Goal: Information Seeking & Learning: Learn about a topic

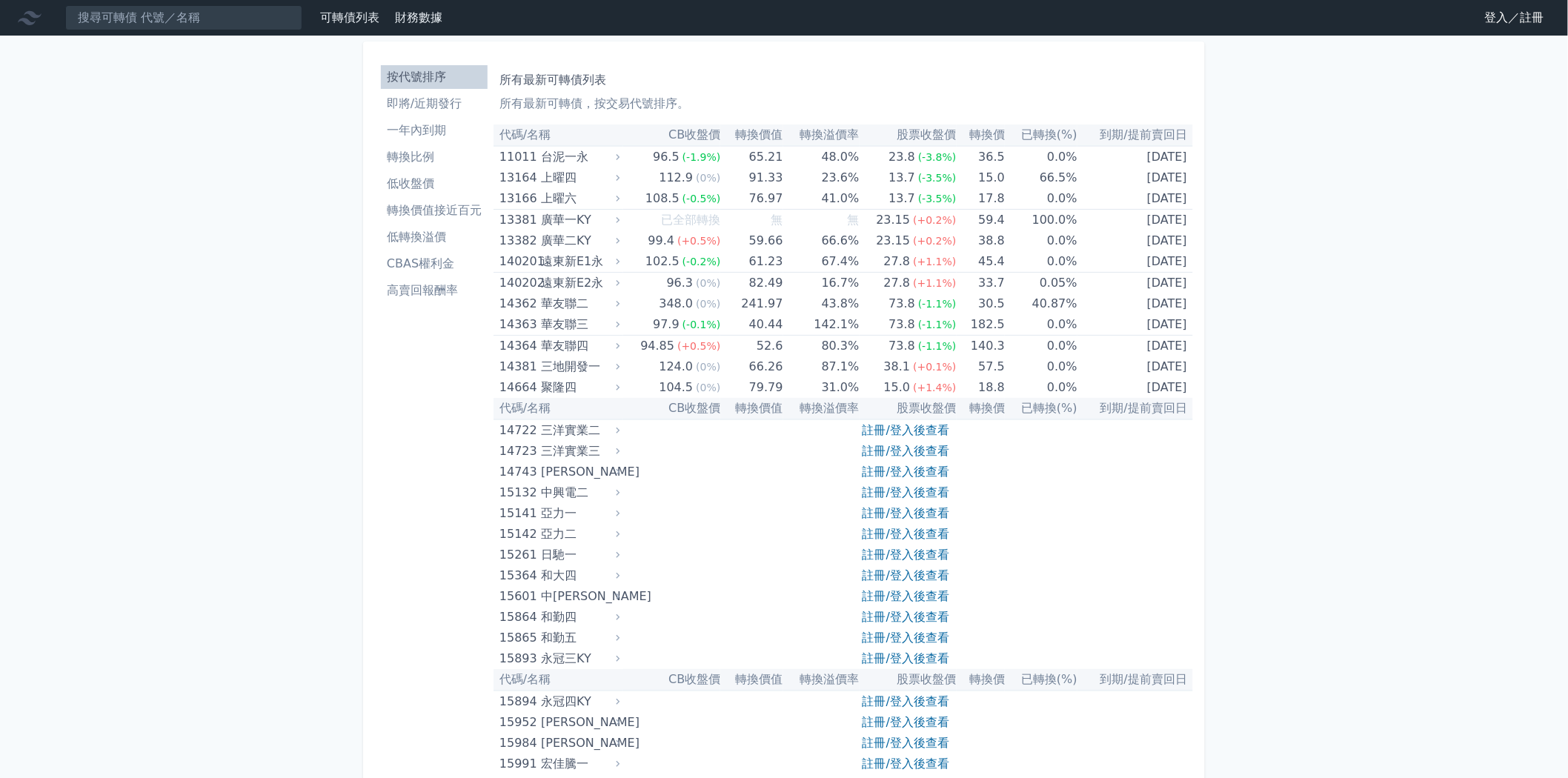
click at [901, 444] on link "註冊/登入後查看" at bounding box center [906, 450] width 86 height 14
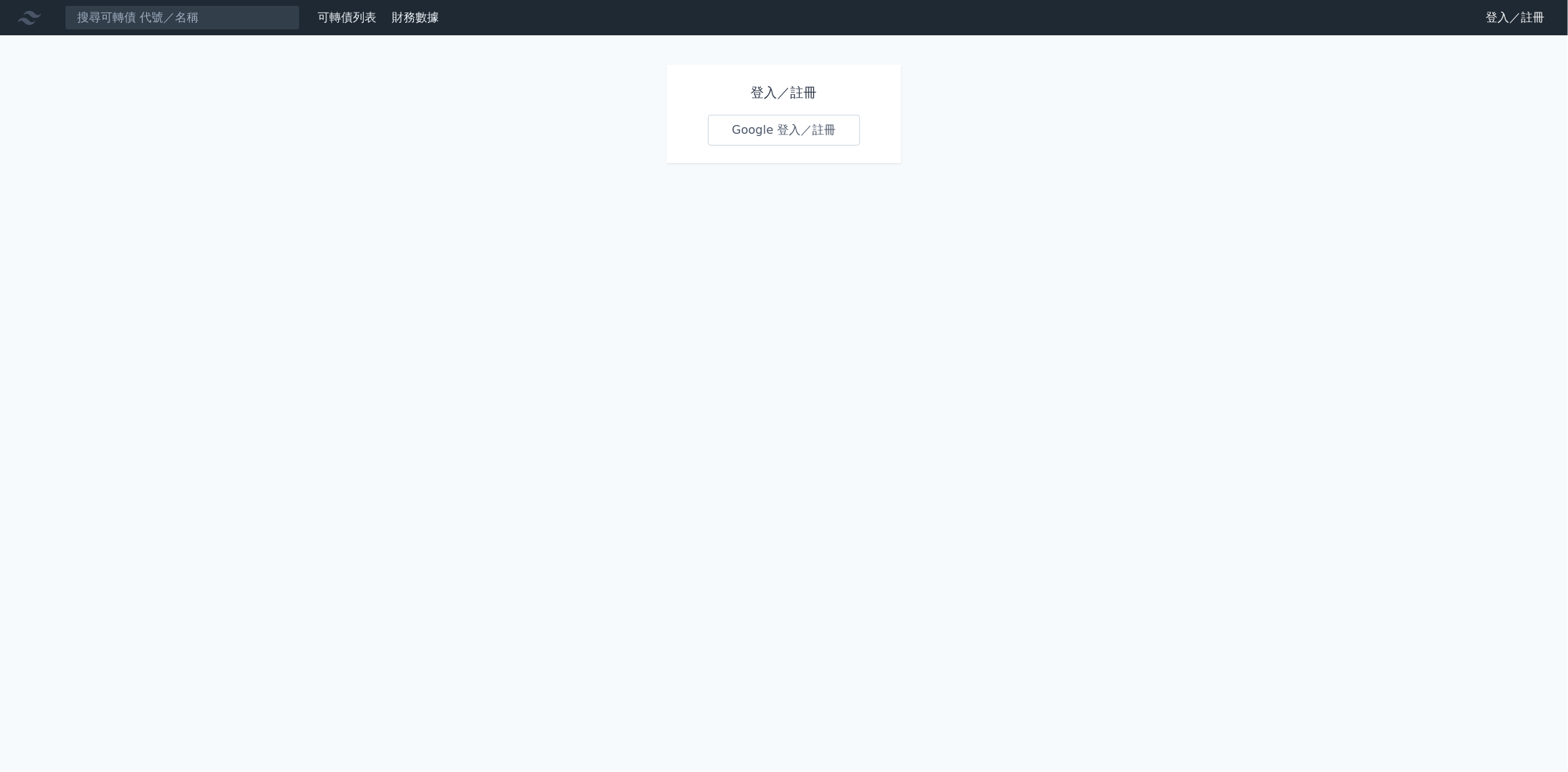
click at [759, 123] on link "Google 登入／註冊" at bounding box center [784, 130] width 153 height 31
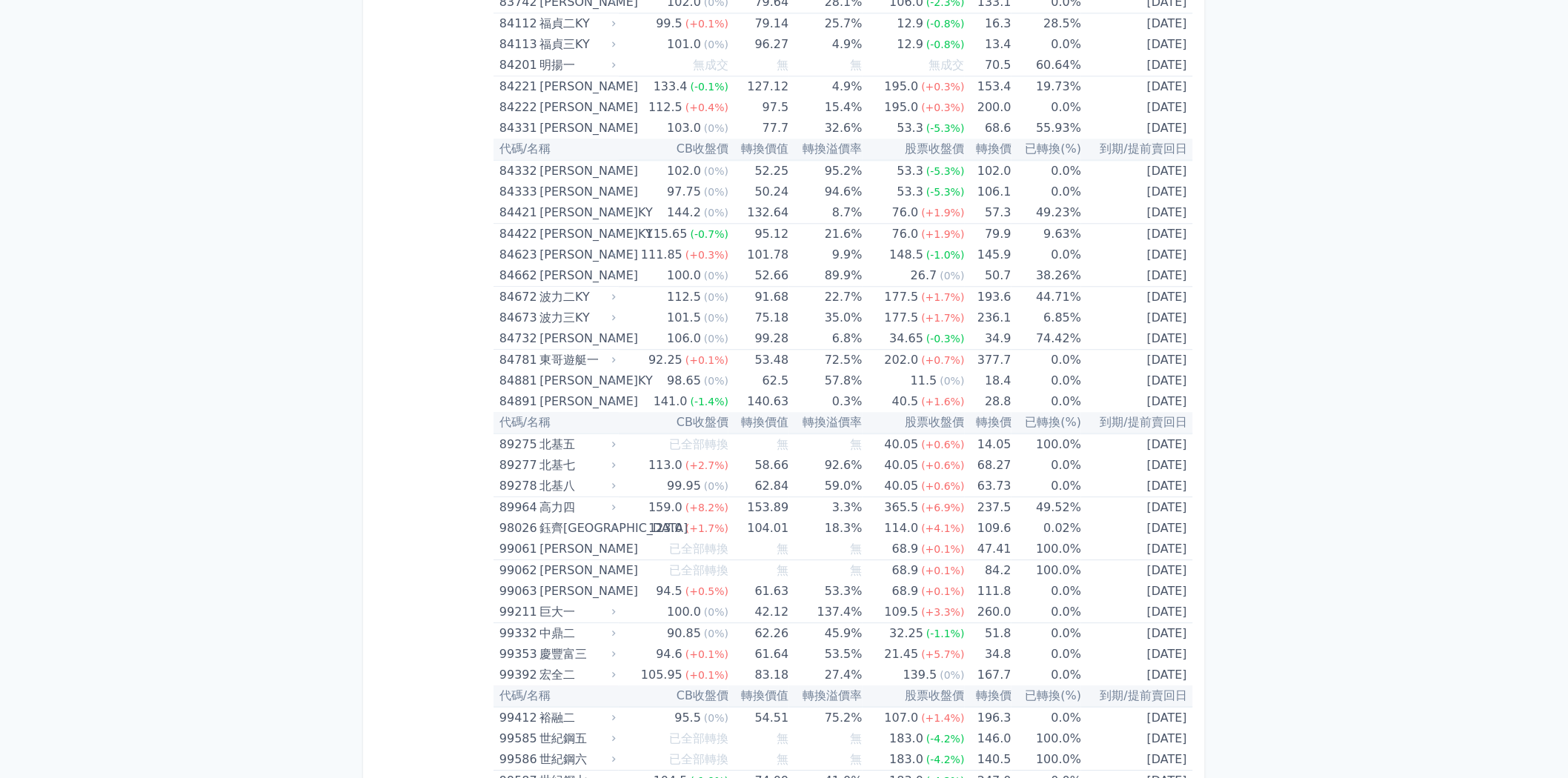
scroll to position [8473, 0]
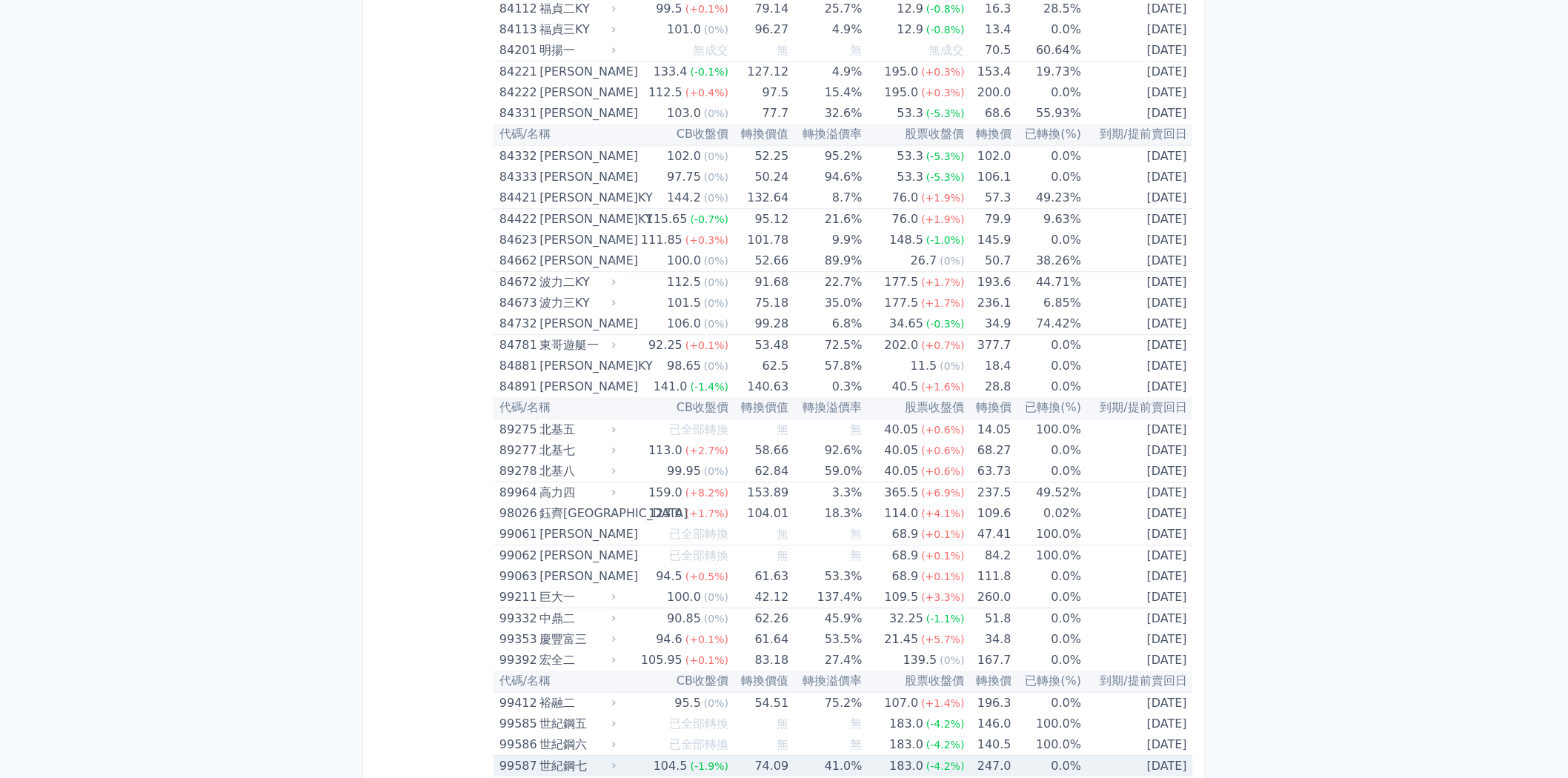
click at [813, 755] on td "41.0%" at bounding box center [826, 766] width 73 height 21
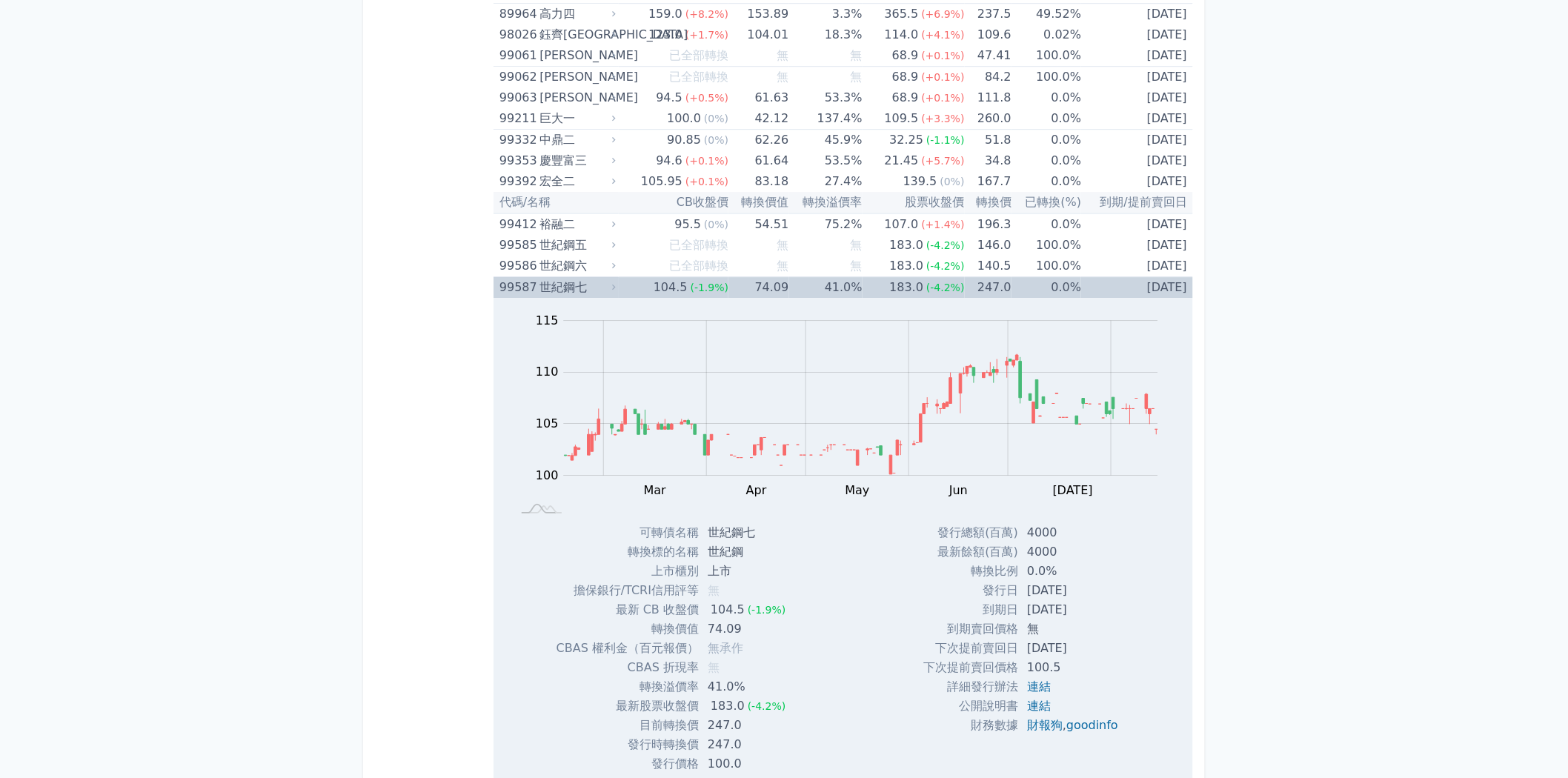
scroll to position [8954, 0]
click at [569, 274] on div "世紀鋼七" at bounding box center [576, 284] width 73 height 20
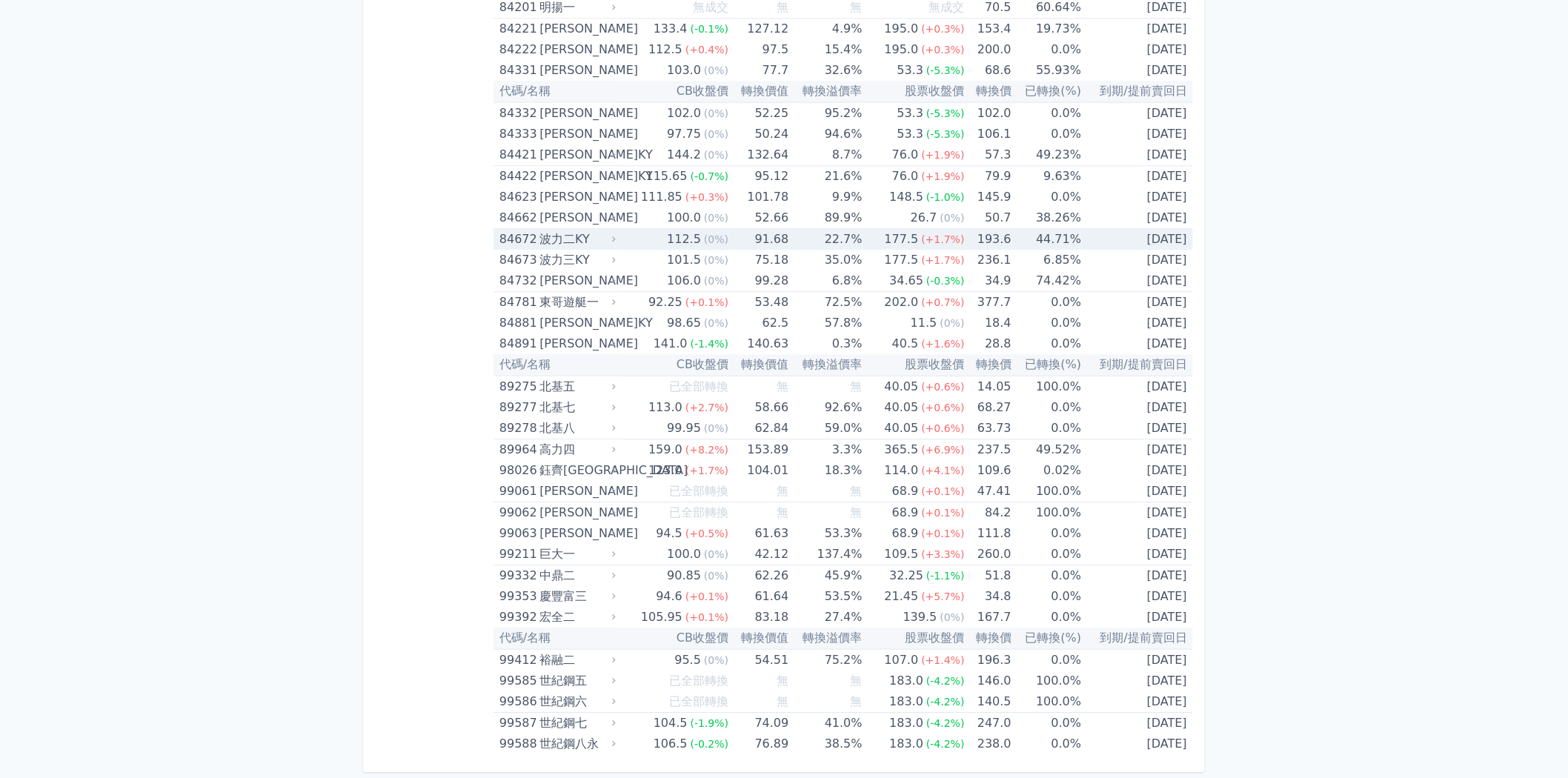
scroll to position [8473, 0]
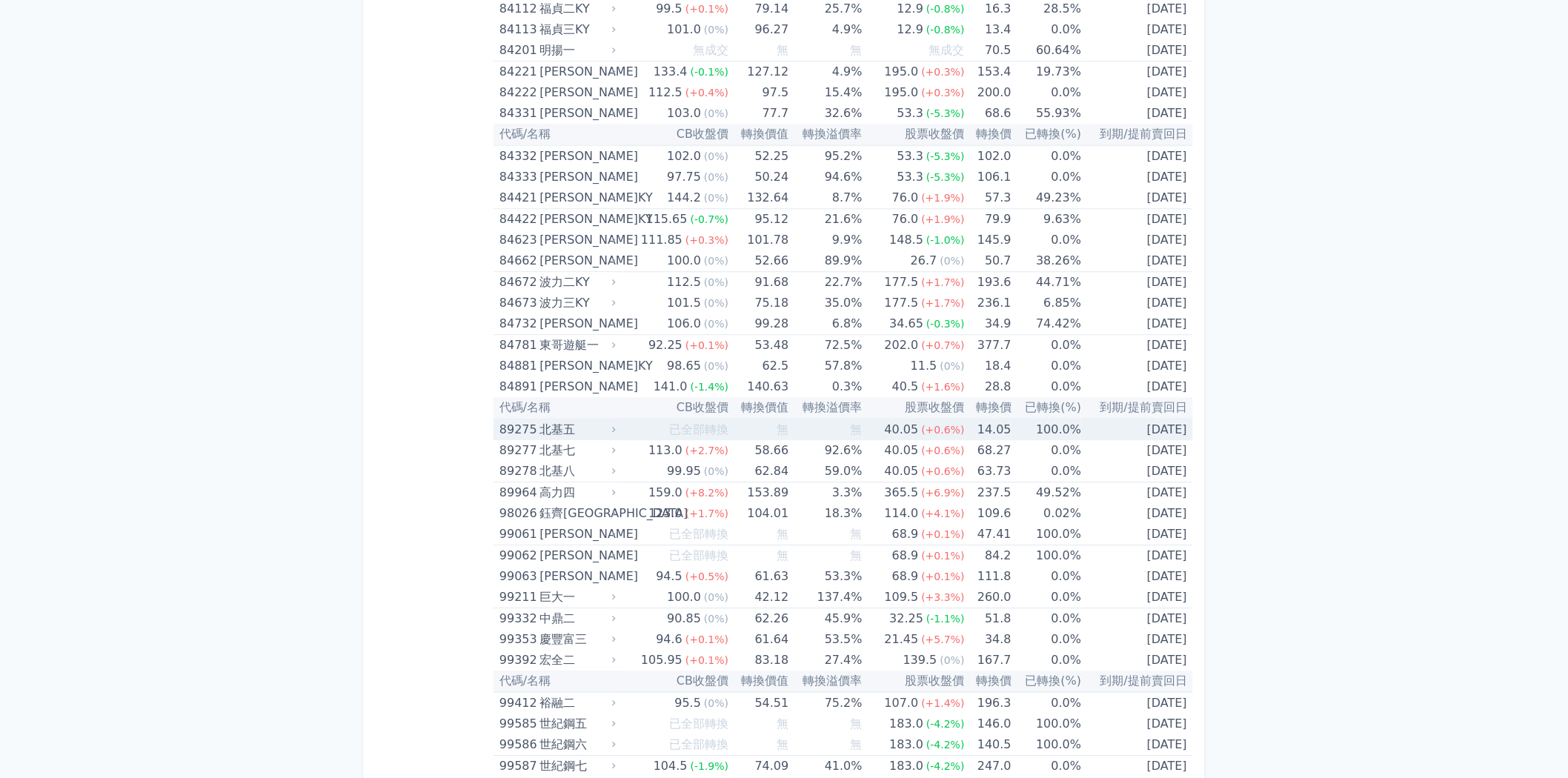
click at [690, 422] on span "已全部轉換" at bounding box center [698, 429] width 60 height 14
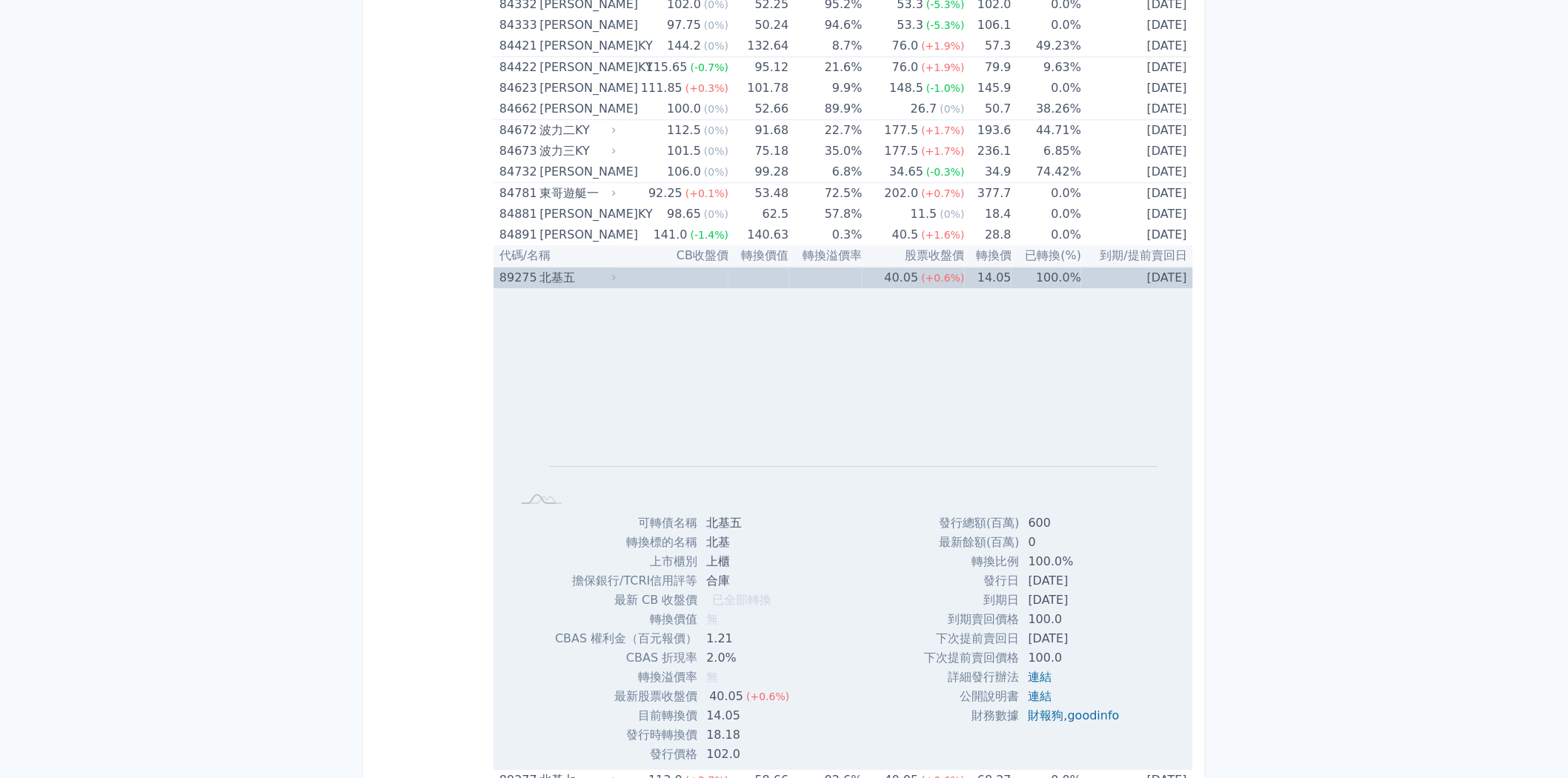
click at [587, 267] on div "北基五" at bounding box center [576, 277] width 73 height 20
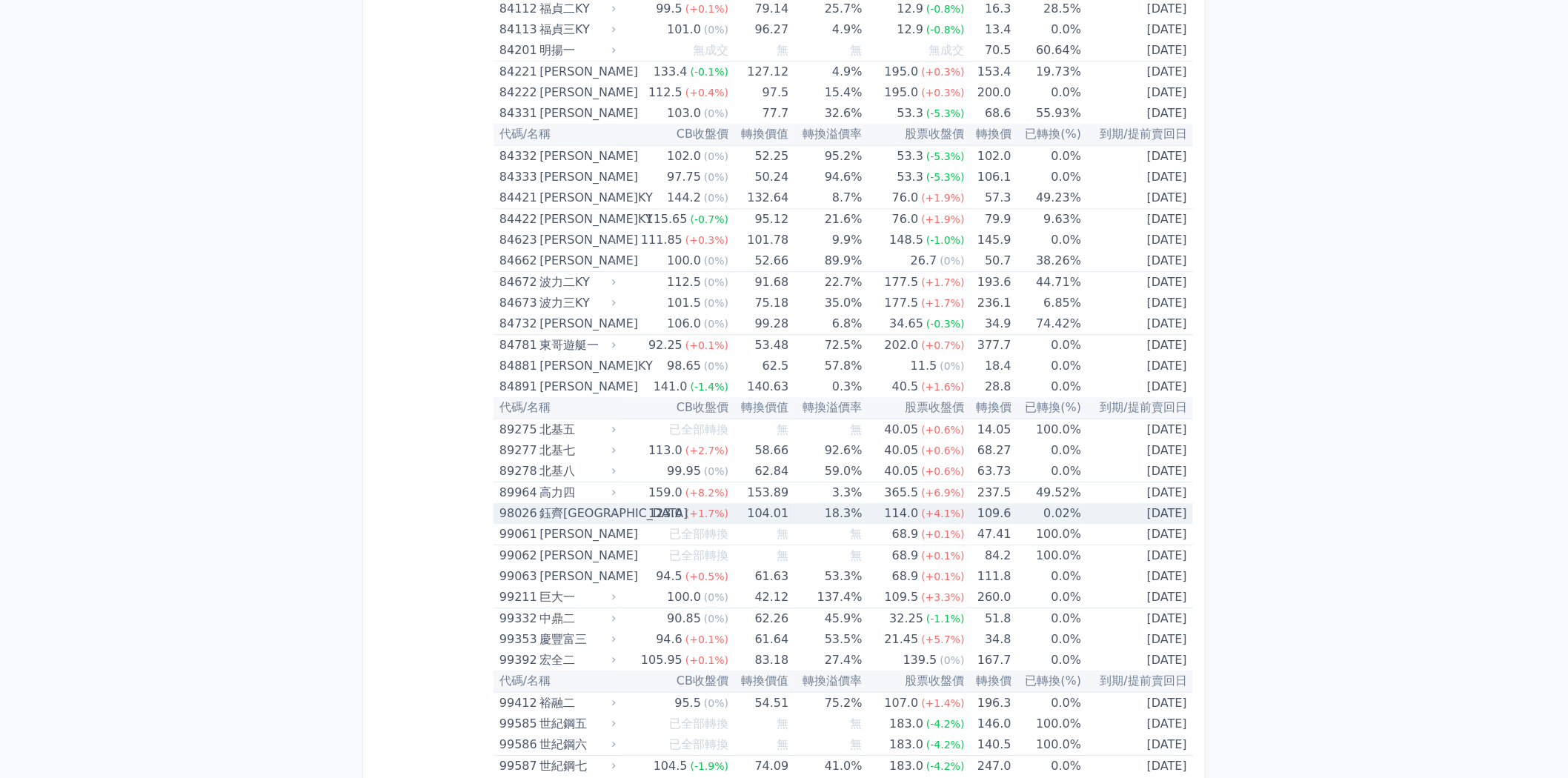
click at [696, 507] on span "(+1.7%)" at bounding box center [706, 513] width 43 height 12
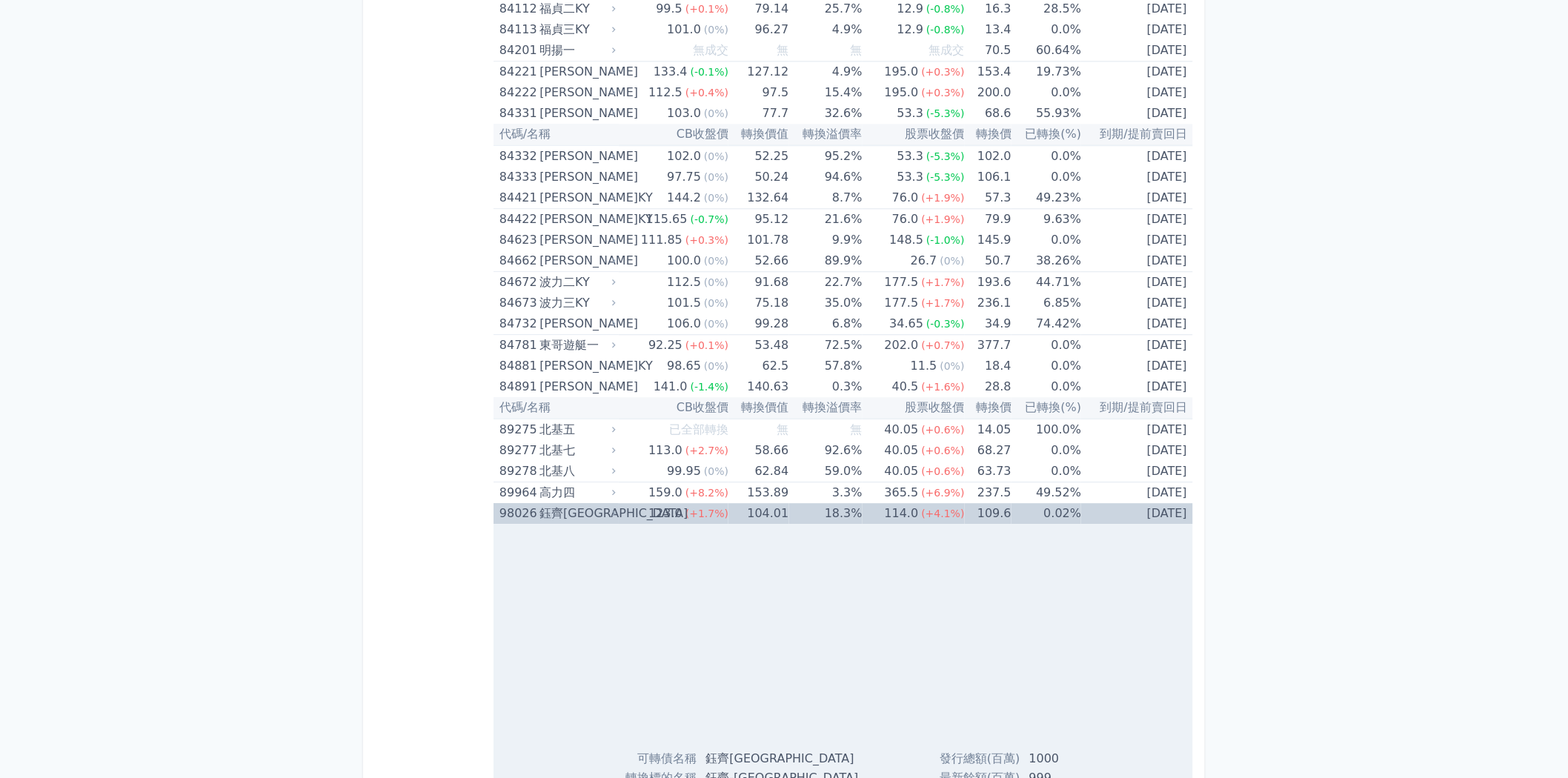
scroll to position [8625, 0]
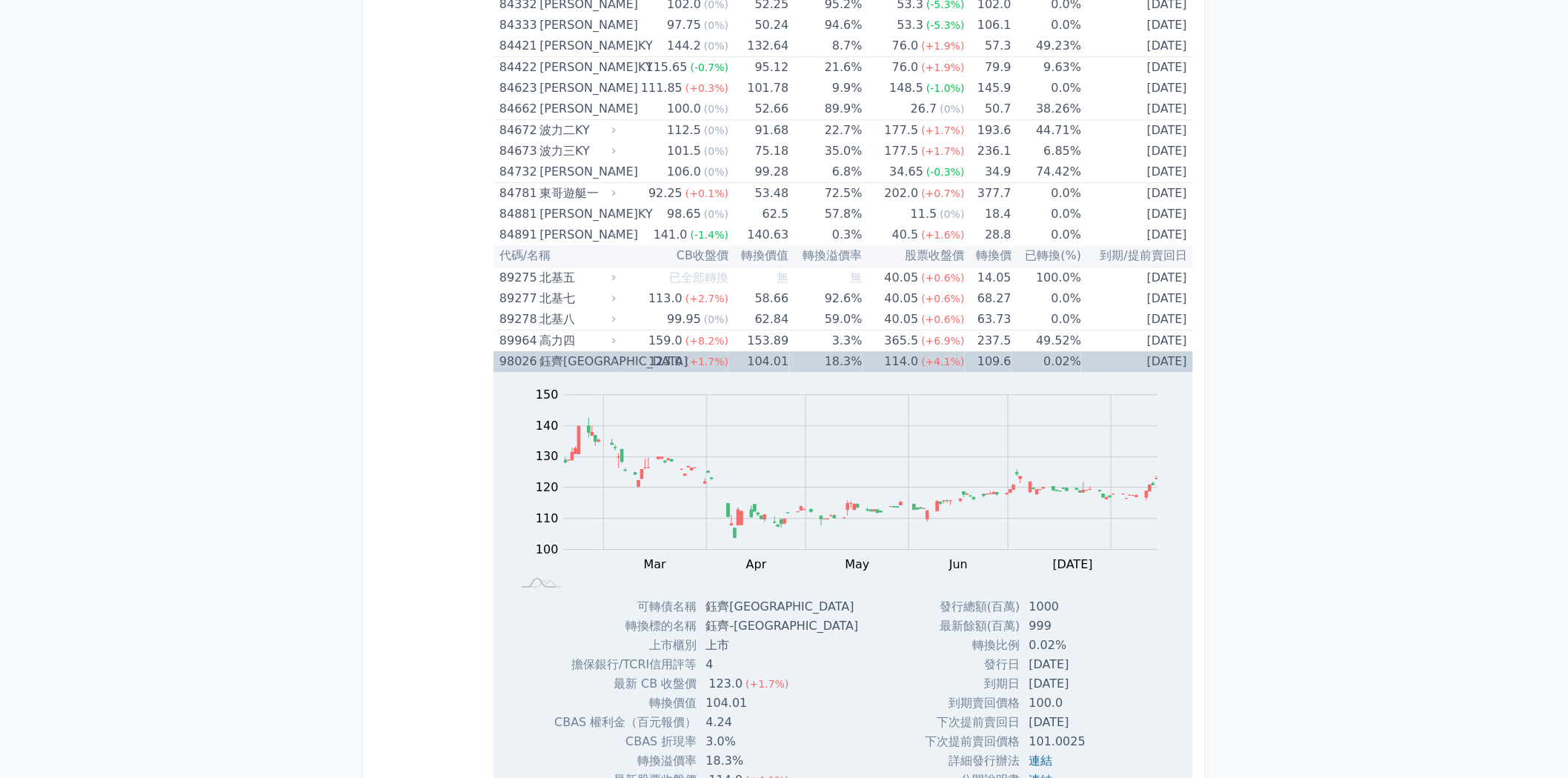
click at [946, 356] on span "(+4.1%)" at bounding box center [943, 361] width 43 height 12
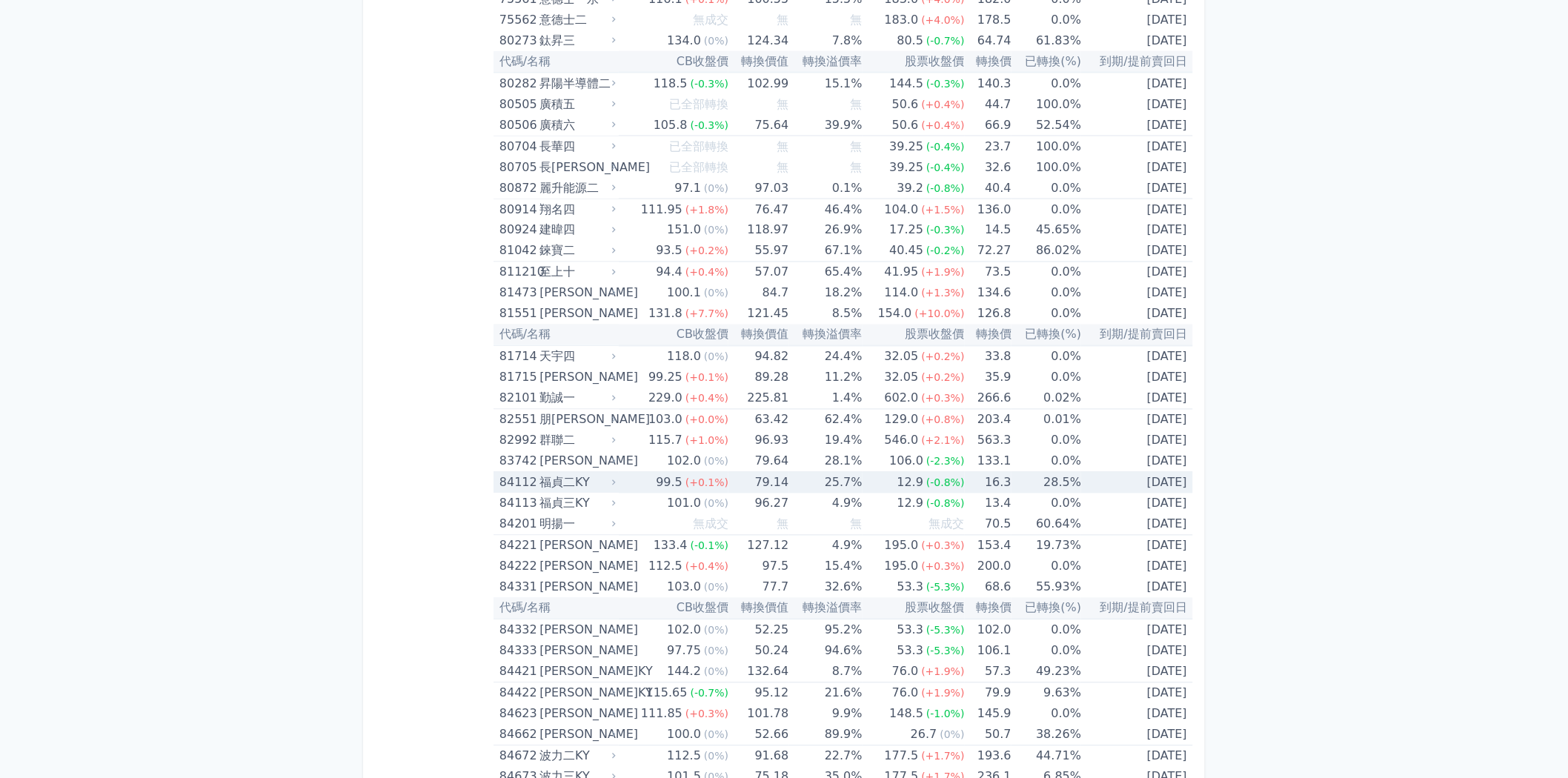
scroll to position [7979, 0]
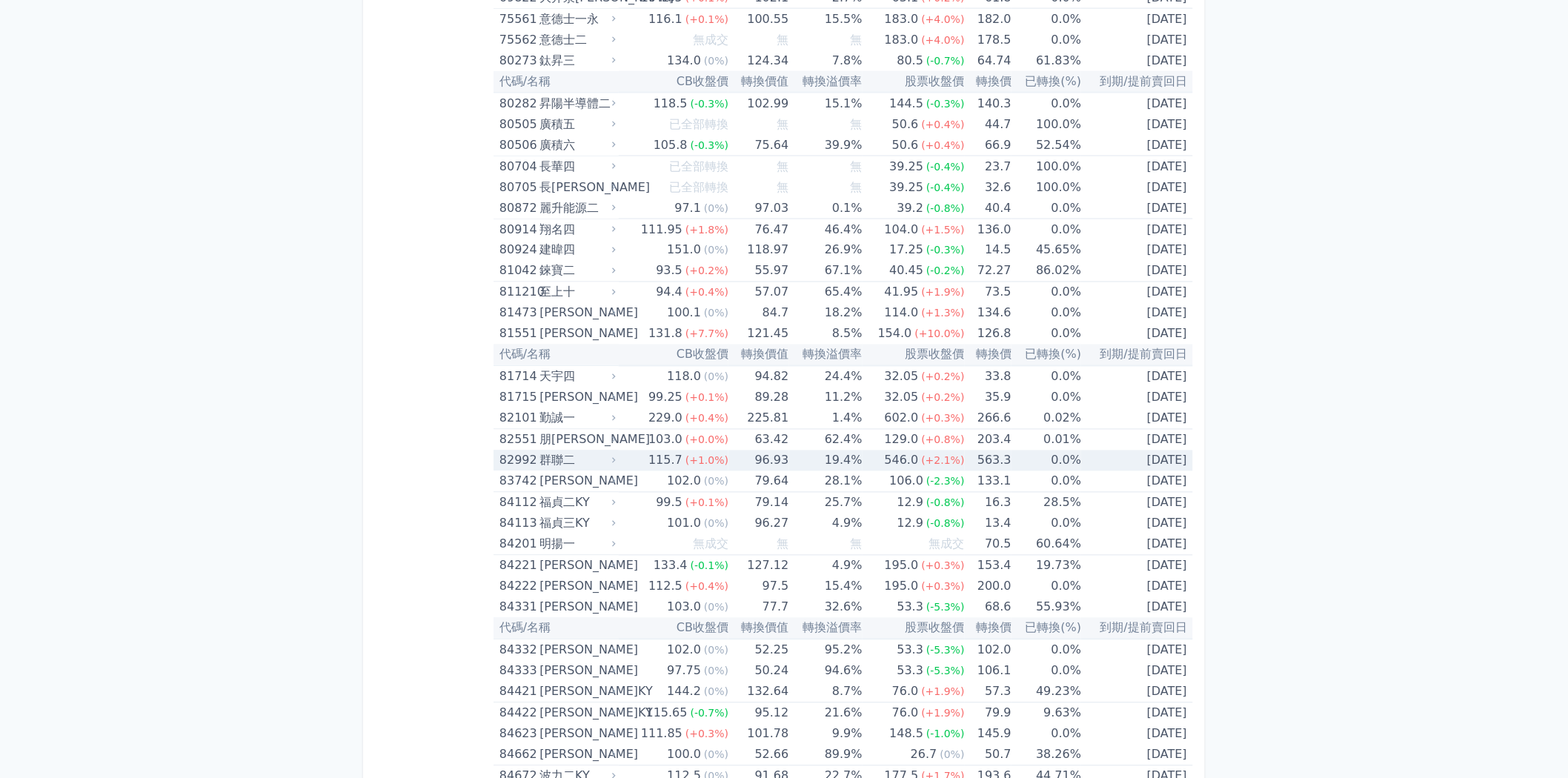
click at [604, 450] on div "群聯二" at bounding box center [576, 460] width 73 height 20
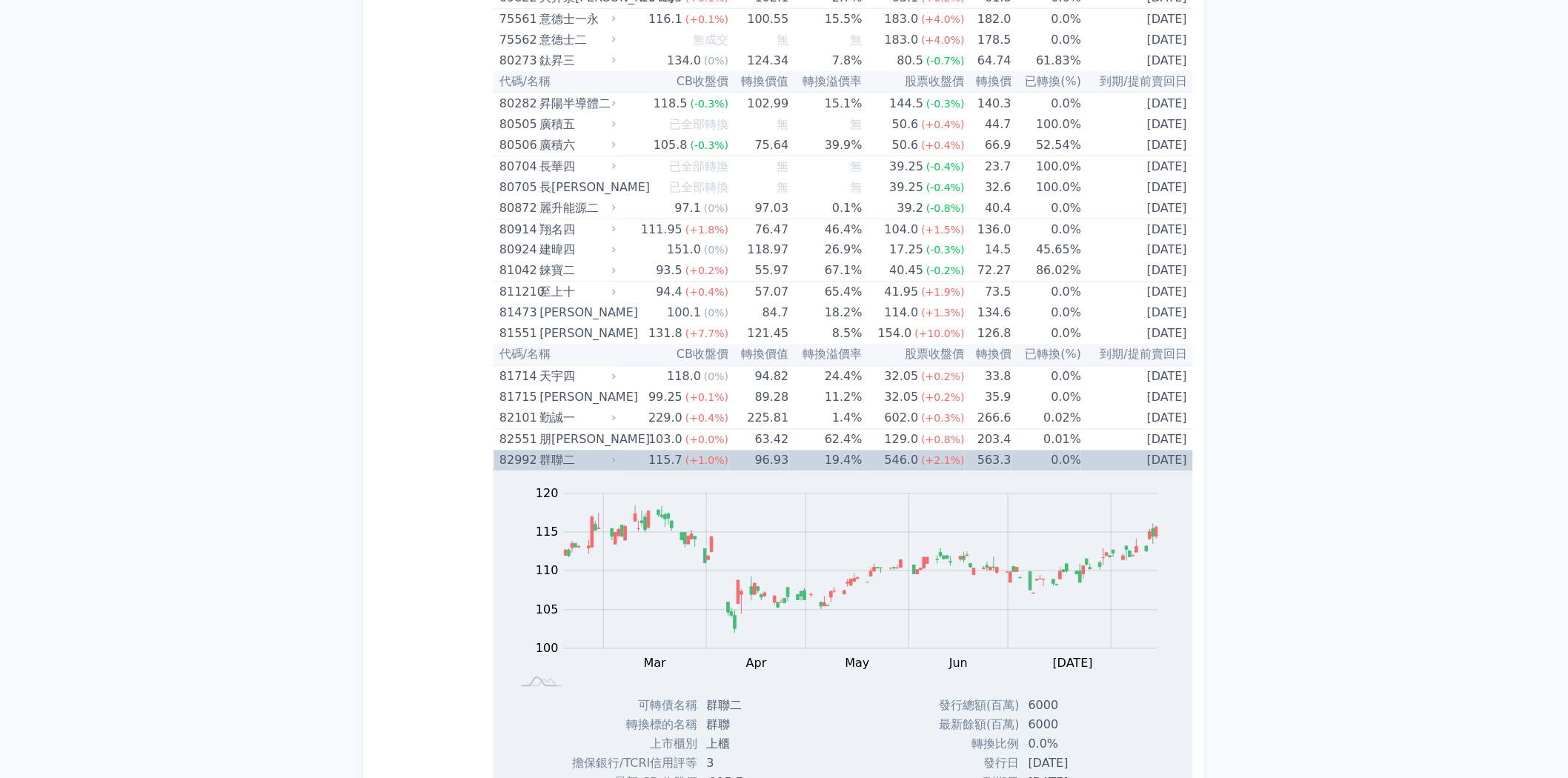
click at [605, 450] on div "群聯二" at bounding box center [576, 460] width 73 height 20
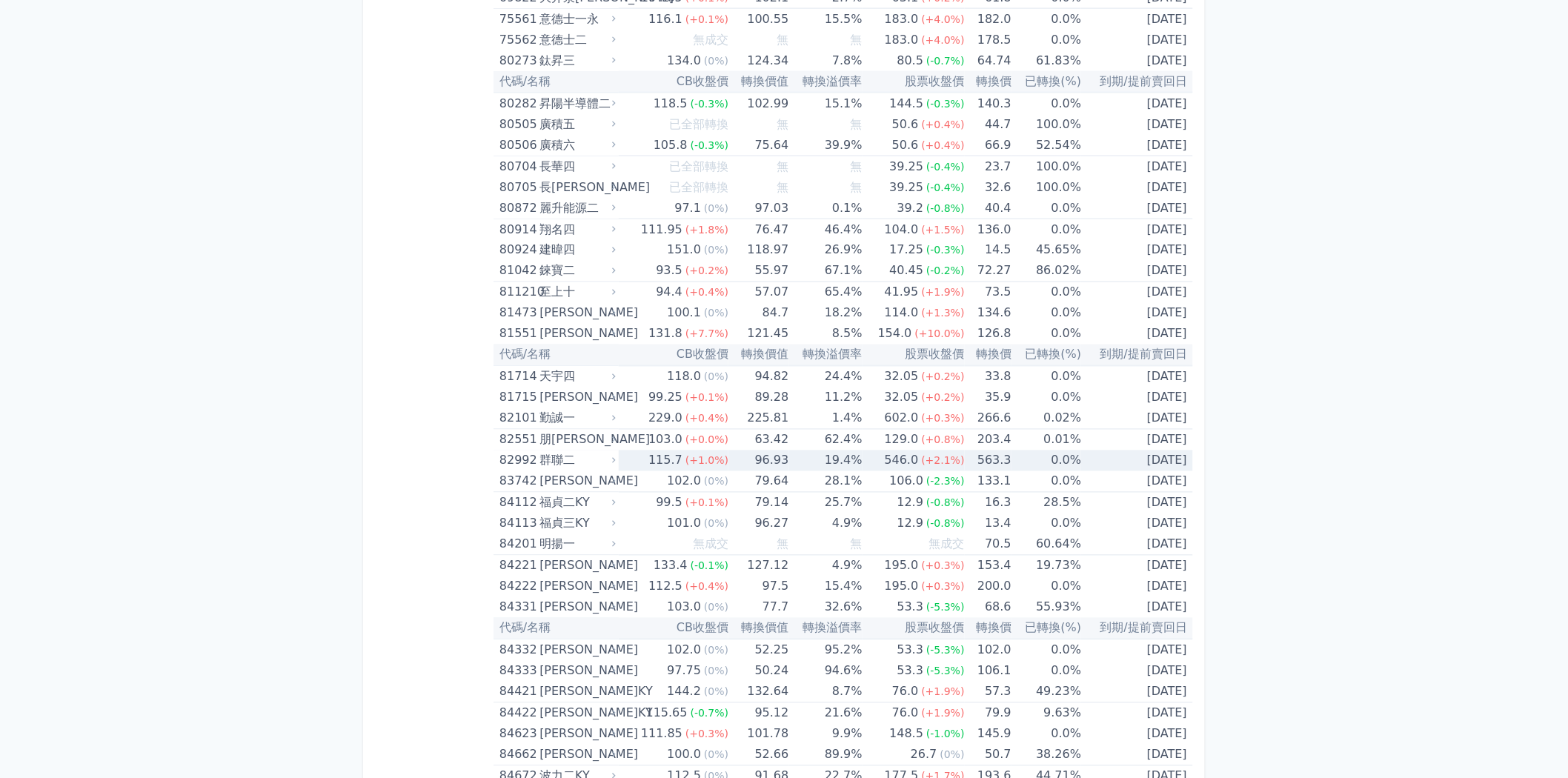
click at [605, 450] on div "群聯二" at bounding box center [576, 460] width 73 height 20
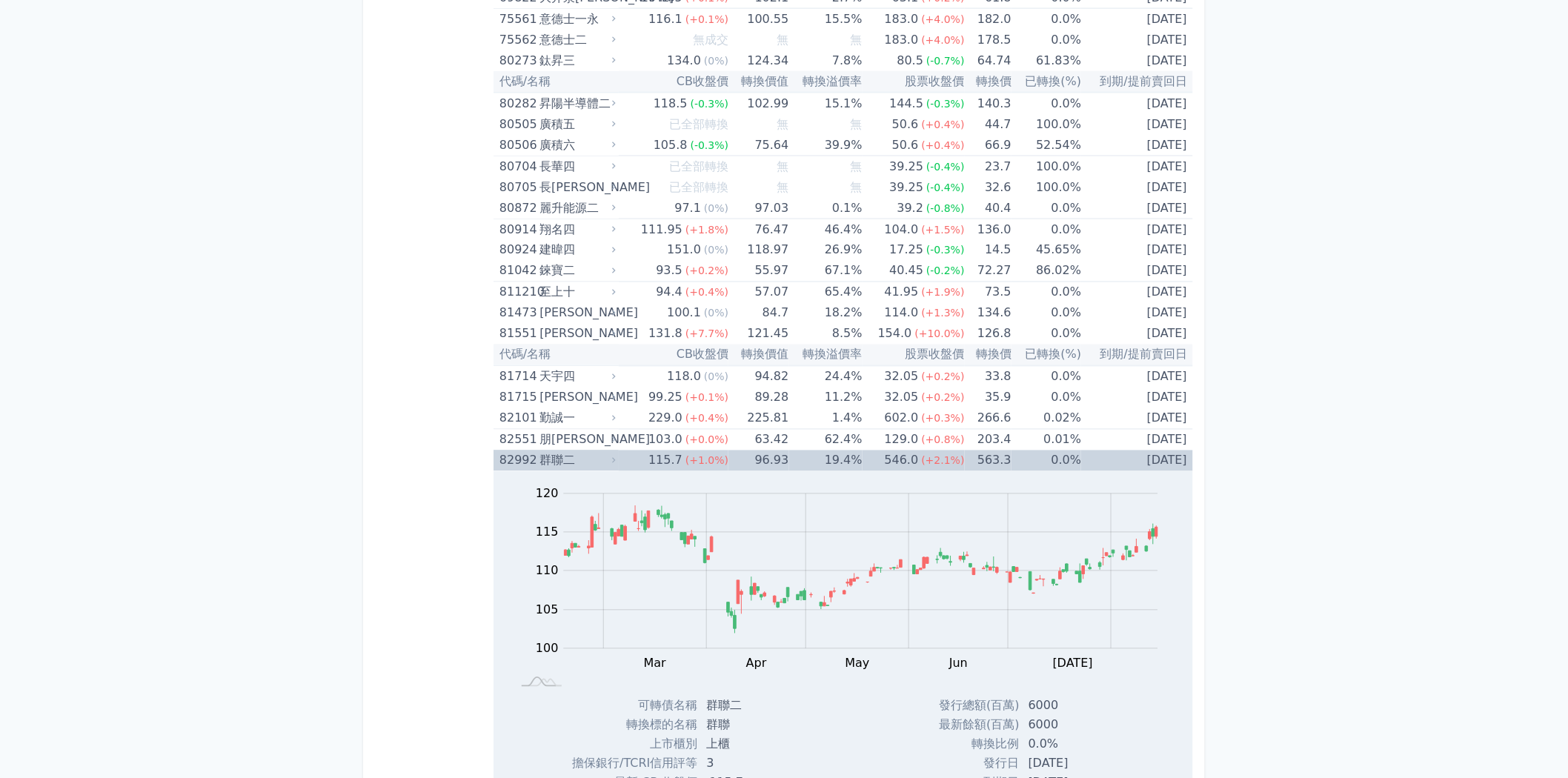
click at [605, 450] on div "群聯二" at bounding box center [576, 460] width 73 height 20
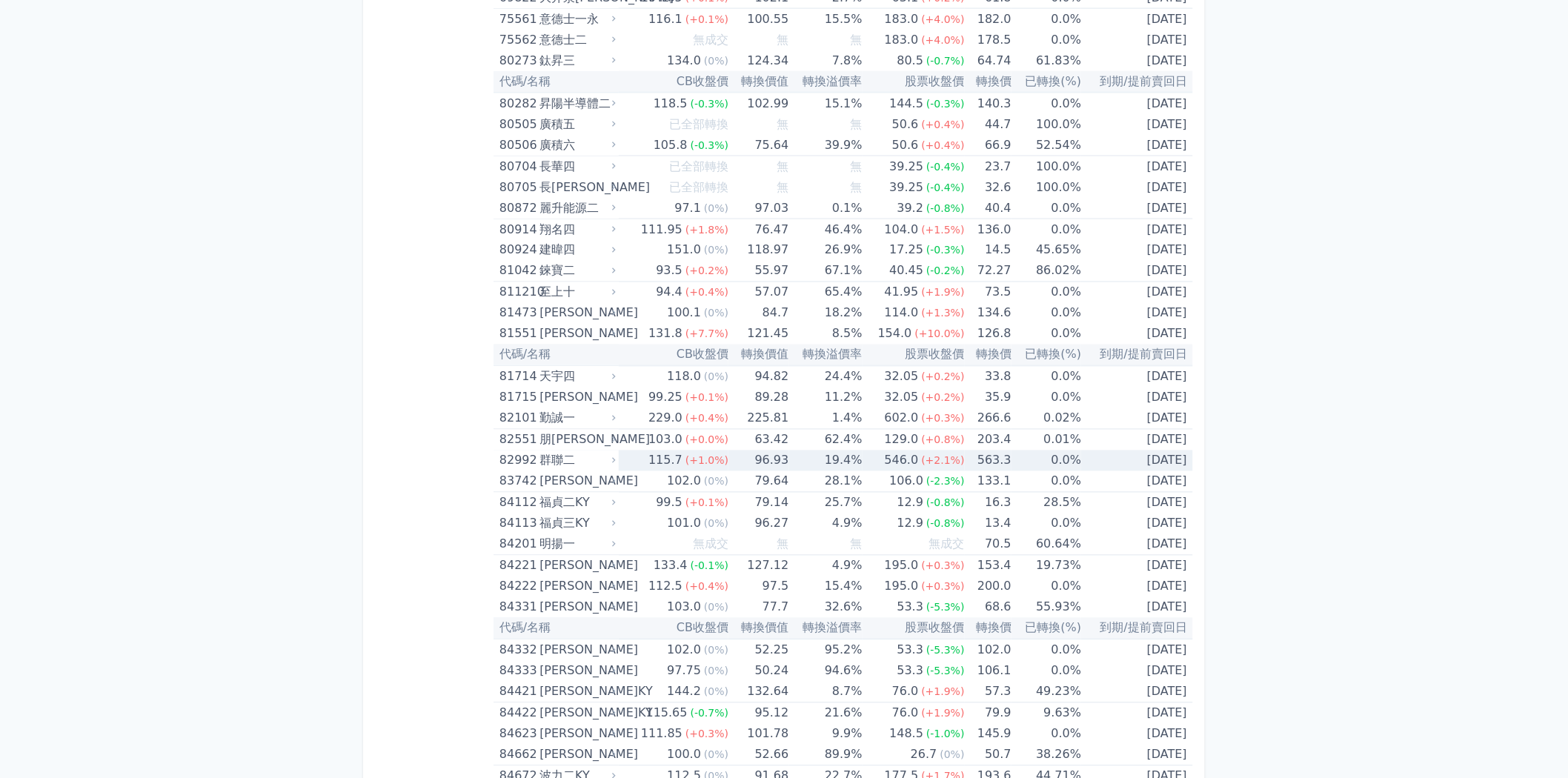
click at [689, 455] on span "(+1.0%)" at bounding box center [706, 461] width 43 height 12
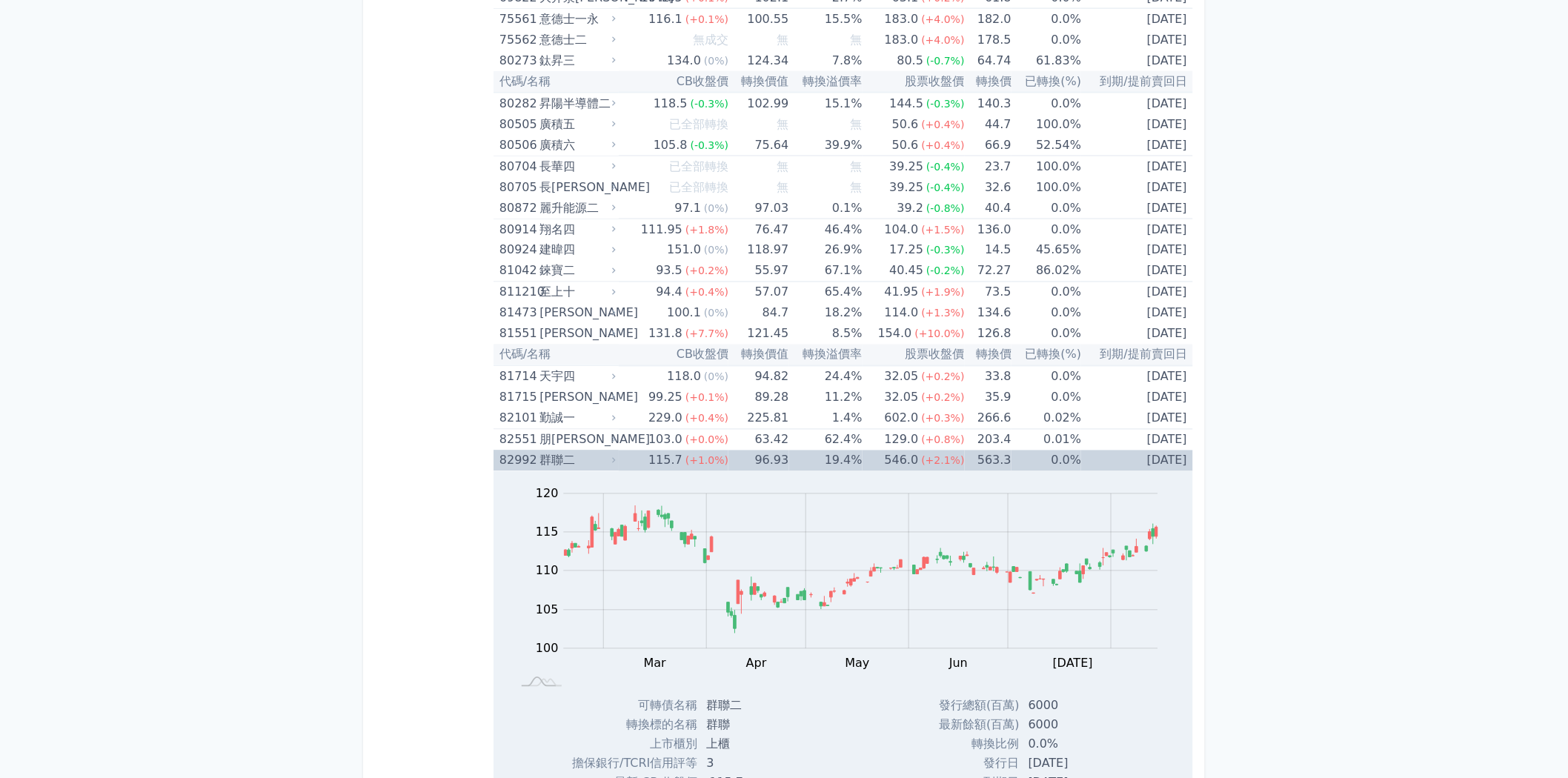
click at [689, 455] on span "(+1.0%)" at bounding box center [706, 461] width 43 height 12
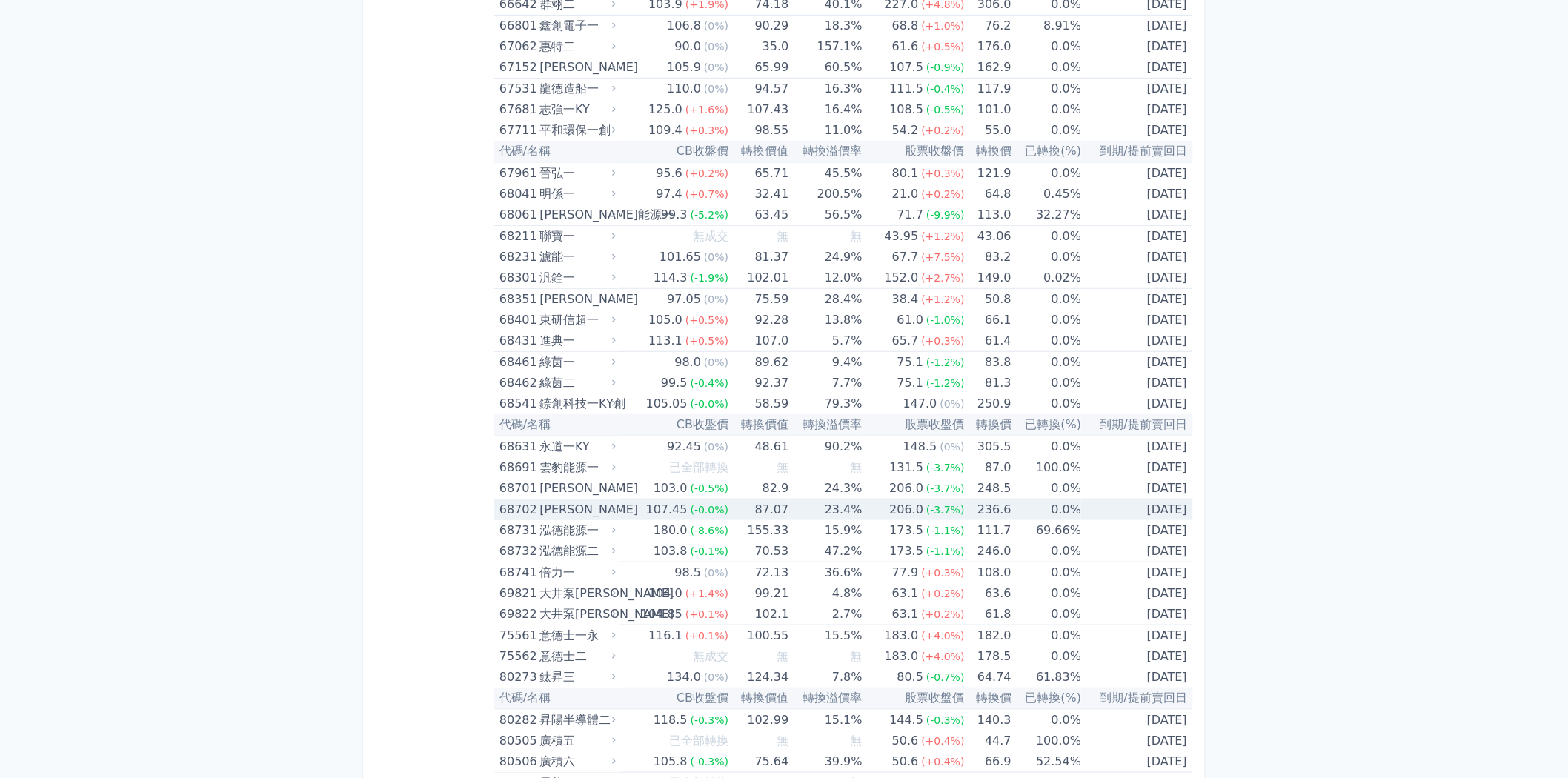
scroll to position [7156, 0]
